Goal: Obtain resource: Download file/media

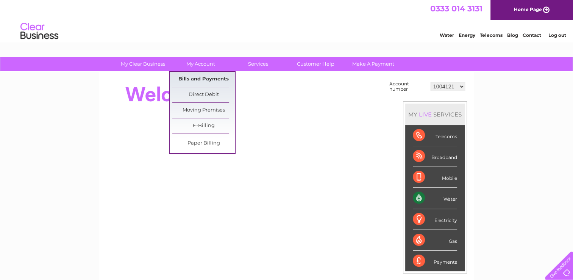
click at [205, 80] on link "Bills and Payments" at bounding box center [203, 79] width 62 height 15
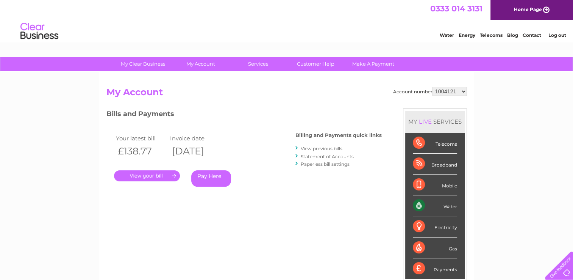
click at [147, 177] on link "." at bounding box center [147, 175] width 66 height 11
click at [158, 177] on link "." at bounding box center [147, 175] width 66 height 11
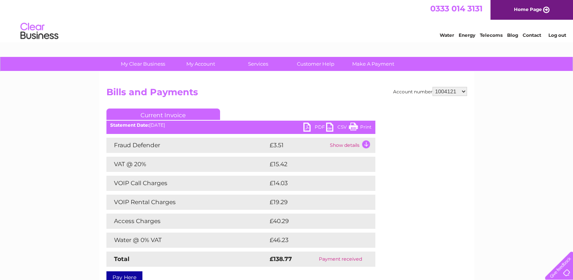
click at [311, 127] on link "PDF" at bounding box center [314, 127] width 23 height 11
click at [556, 36] on link "Log out" at bounding box center [557, 35] width 18 height 6
